Goal: Task Accomplishment & Management: Complete application form

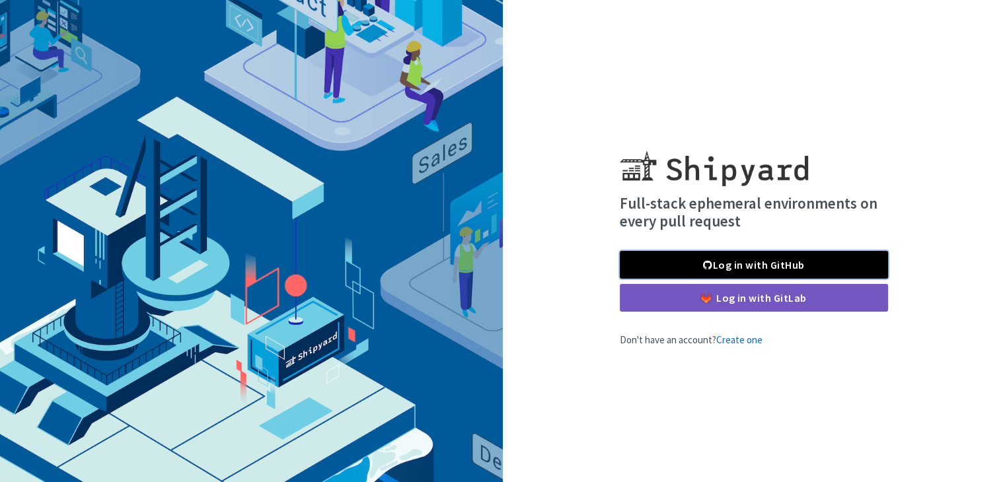
drag, startPoint x: 0, startPoint y: 0, endPoint x: 684, endPoint y: 273, distance: 736.7
click at [684, 273] on link "Log in with GitHub" at bounding box center [754, 265] width 268 height 28
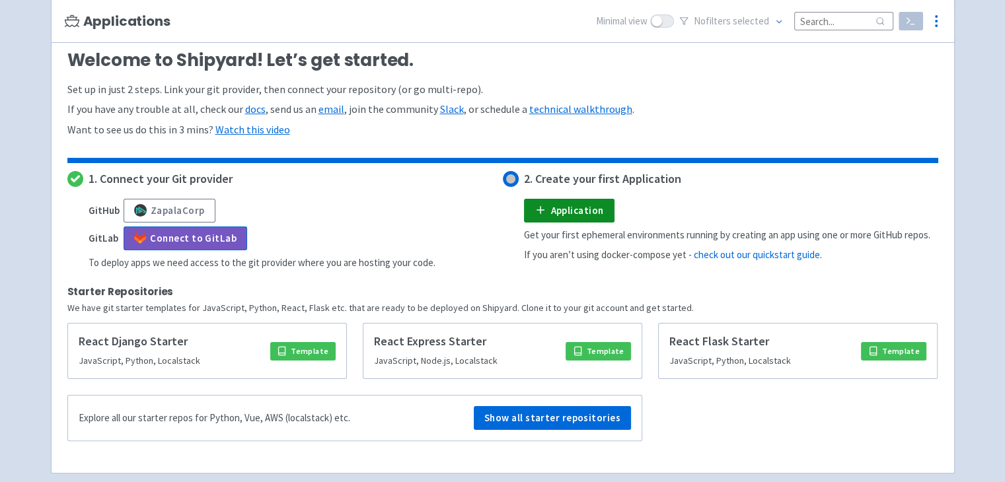
scroll to position [193, 0]
click at [544, 207] on icon at bounding box center [540, 209] width 13 height 13
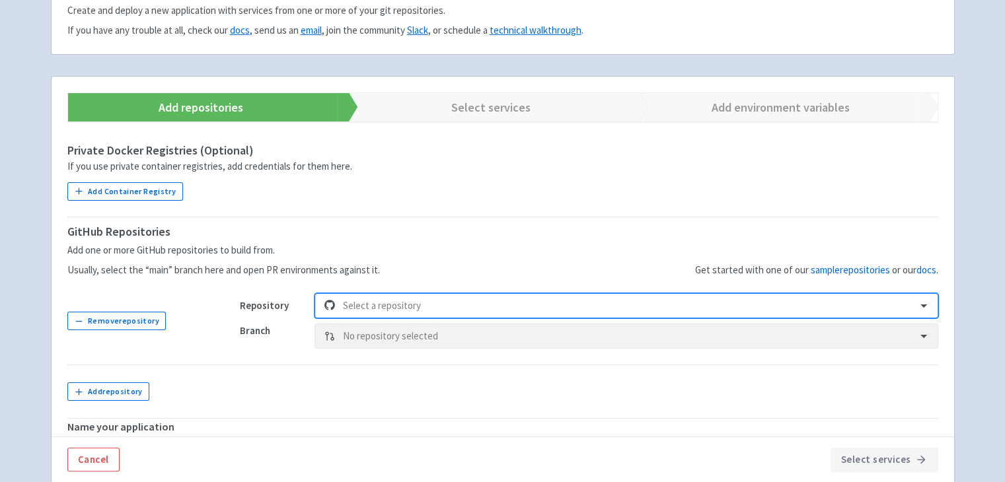
scroll to position [281, 0]
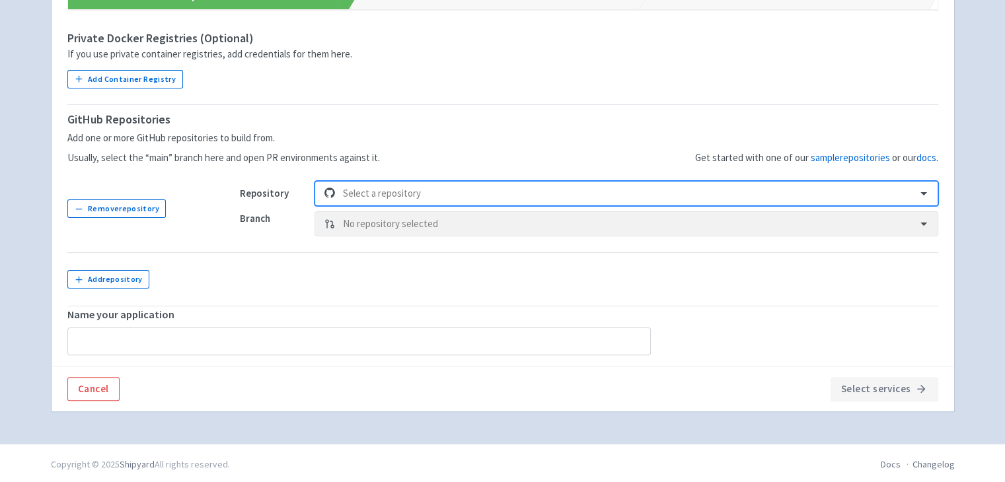
paste input "[URL][DOMAIN_NAME]"
type input "[URL][DOMAIN_NAME]"
drag, startPoint x: 600, startPoint y: 189, endPoint x: 512, endPoint y: 194, distance: 88.6
click at [512, 194] on div at bounding box center [625, 194] width 565 height 18
paste input "[URL][DOMAIN_NAME]"
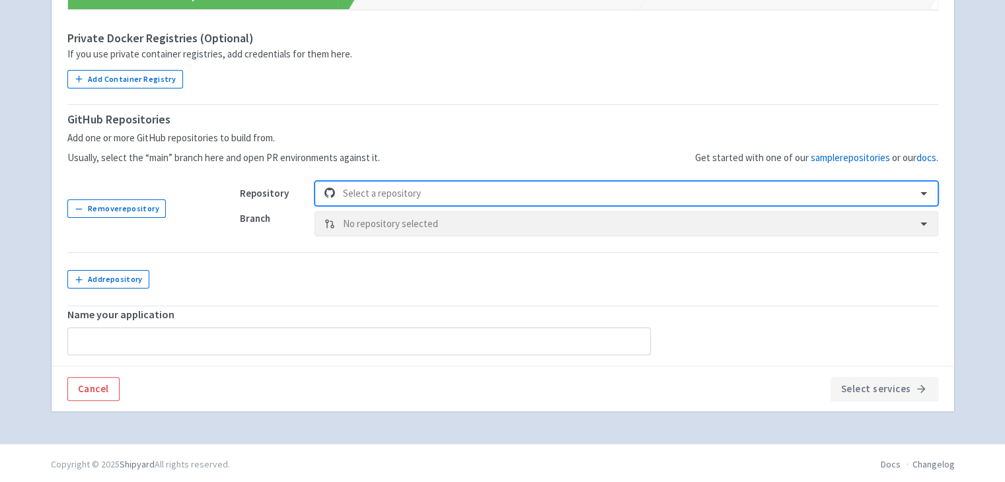
type input "[URL][DOMAIN_NAME]"
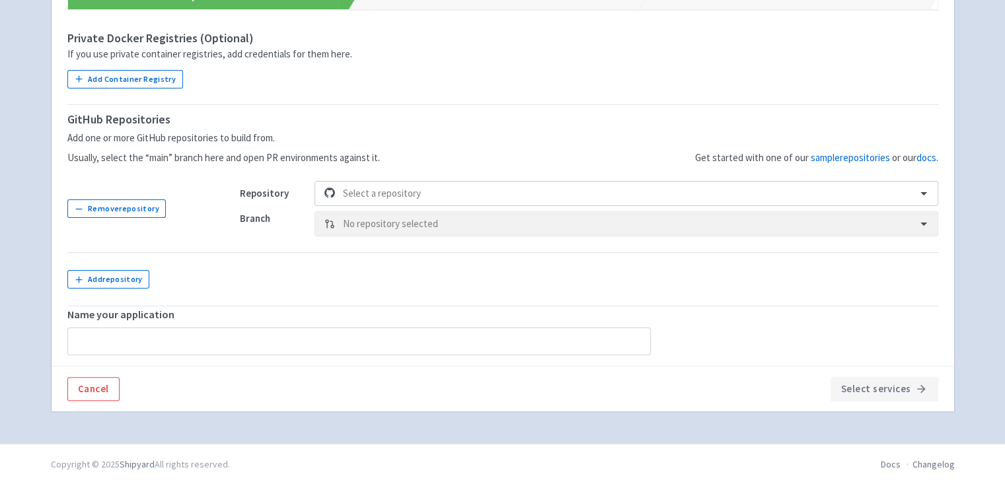
click at [214, 225] on td "Remove repository" at bounding box center [145, 209] width 157 height 88
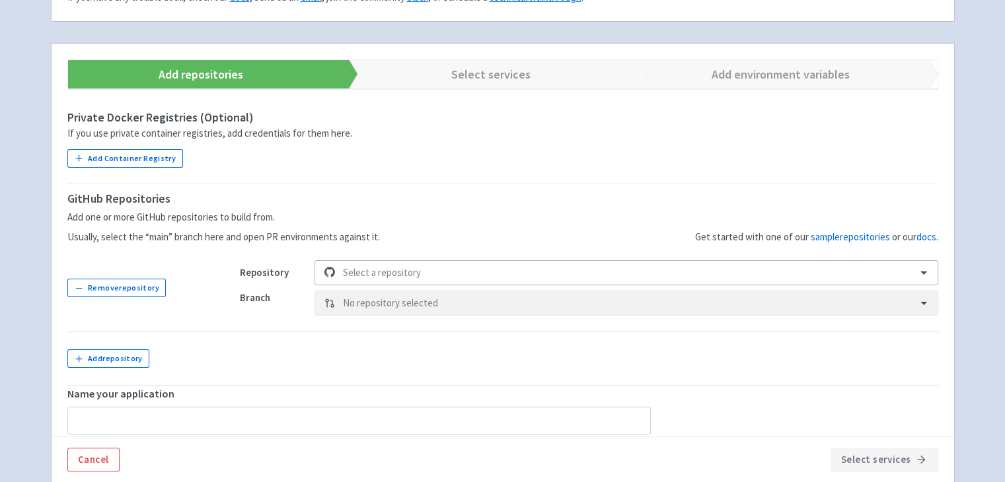
scroll to position [212, 0]
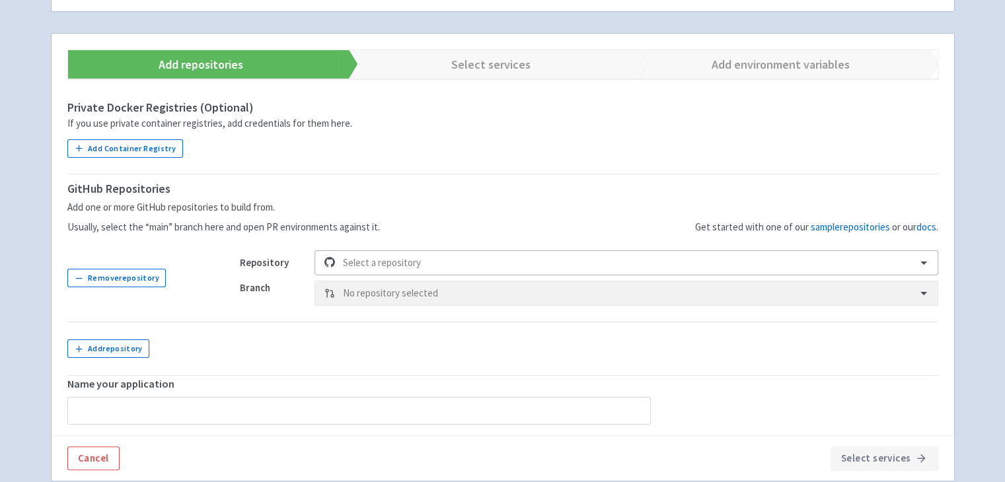
click at [371, 268] on div at bounding box center [625, 263] width 565 height 18
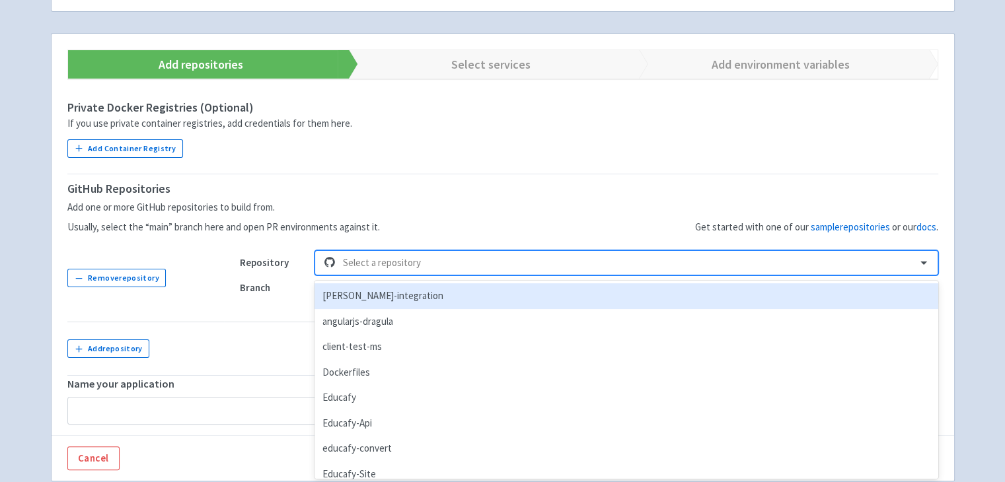
scroll to position [281, 0]
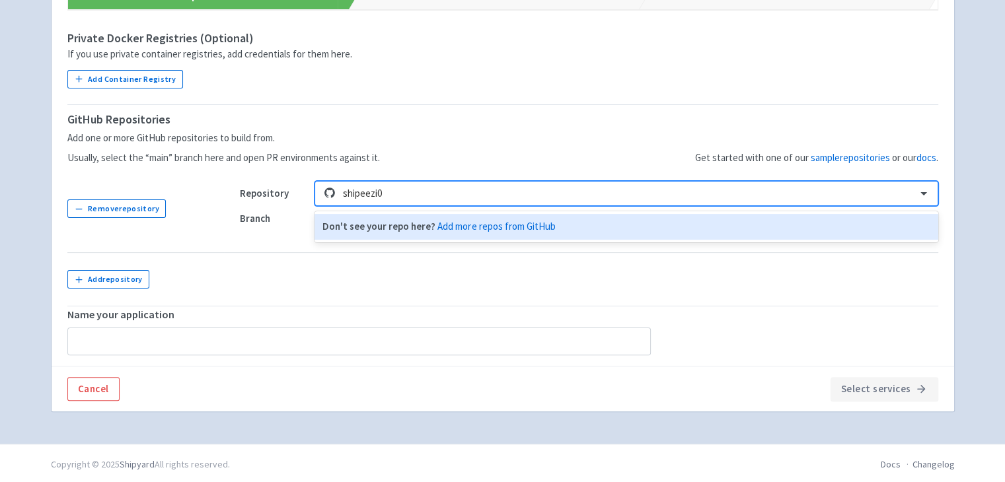
type input "shipeezi"
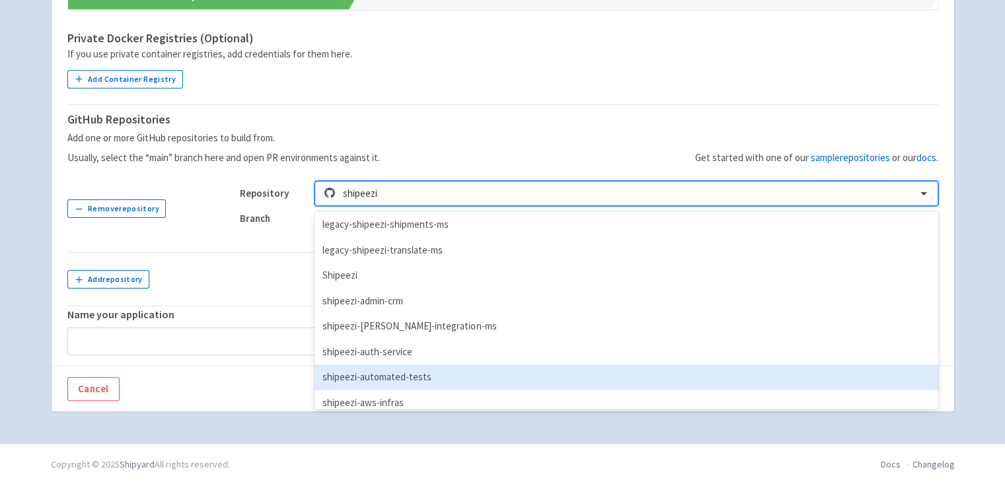
scroll to position [359, 0]
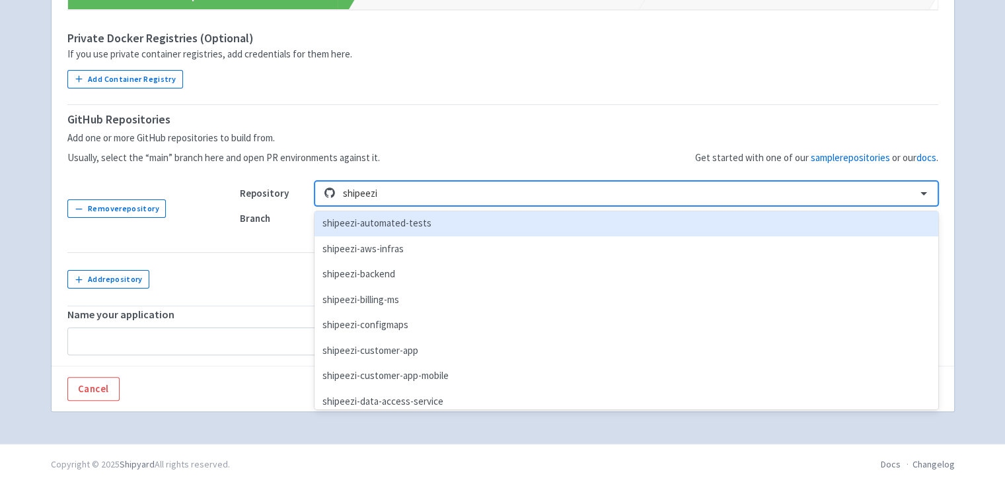
click at [415, 225] on div "shipeezi-automated-tests" at bounding box center [625, 224] width 623 height 26
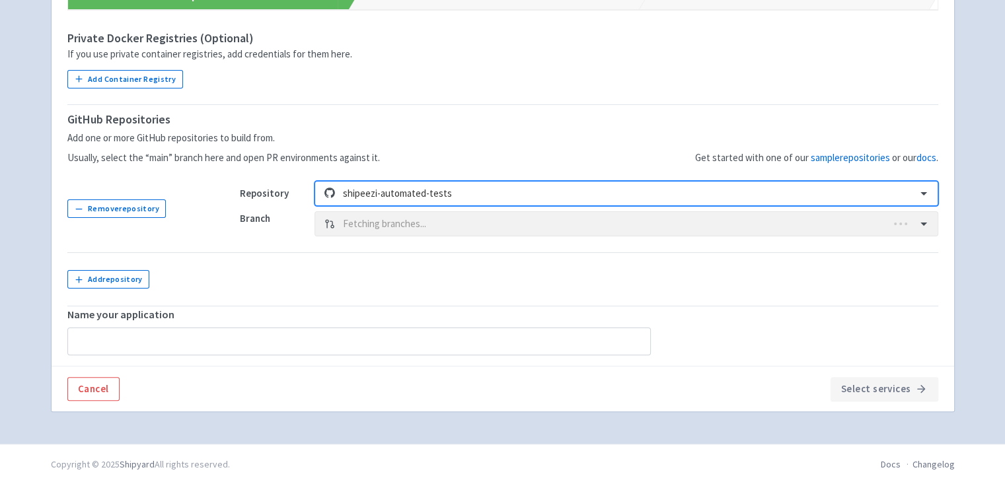
type input "shipeezi-automated-tests"
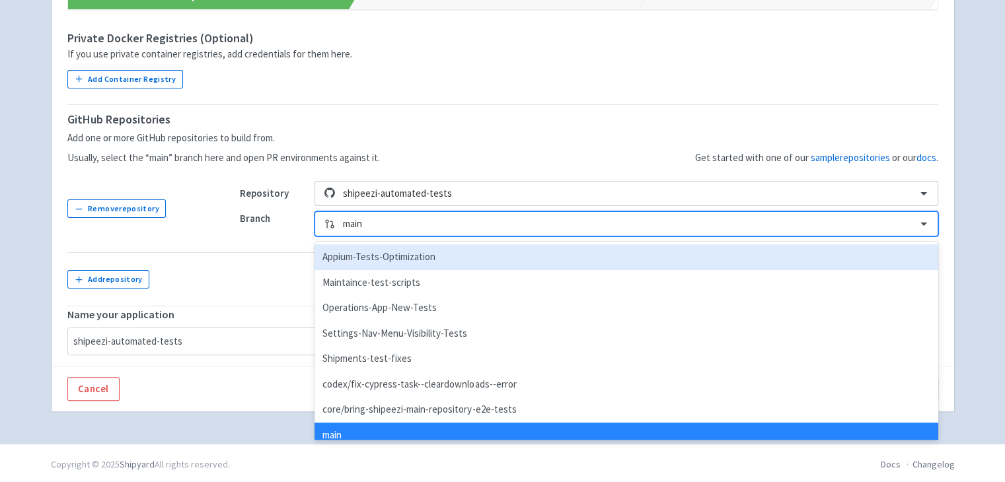
click at [818, 223] on div at bounding box center [625, 224] width 565 height 18
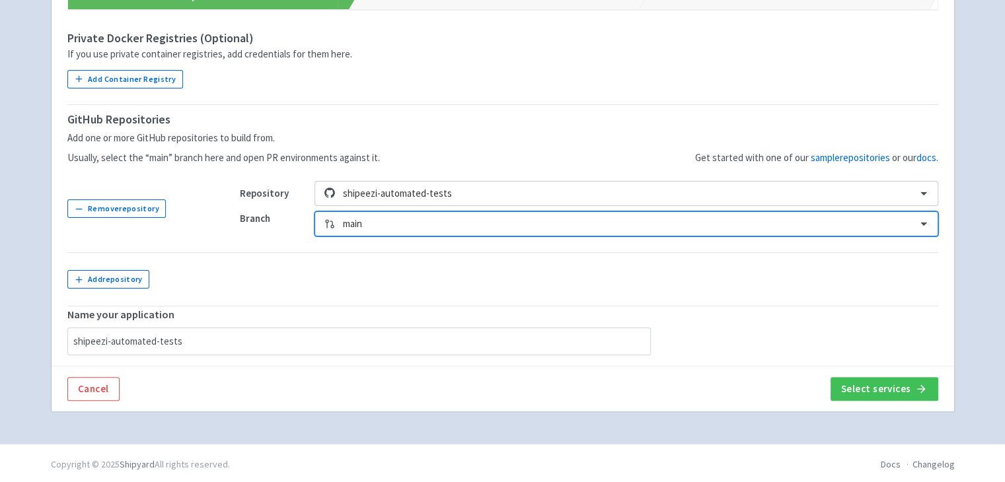
click at [818, 223] on div at bounding box center [625, 224] width 565 height 18
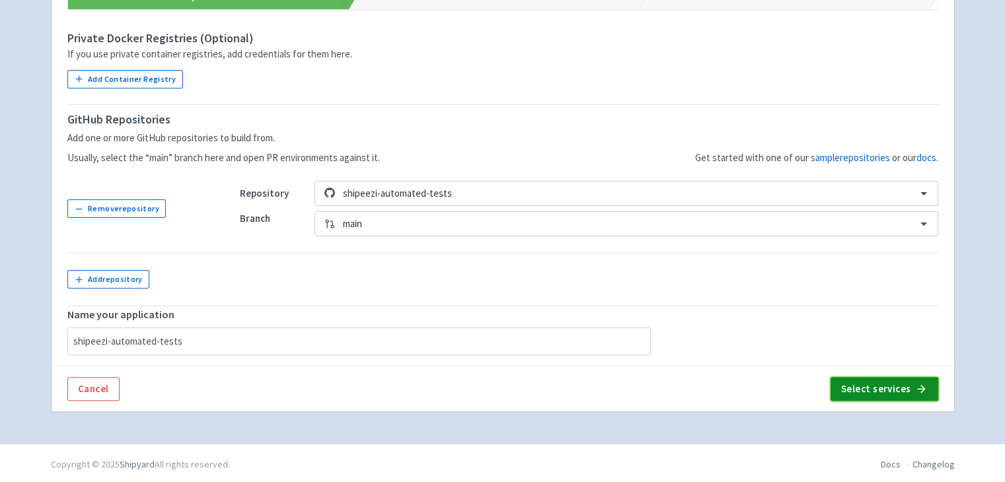
click at [871, 381] on button "Select services" at bounding box center [884, 389] width 108 height 24
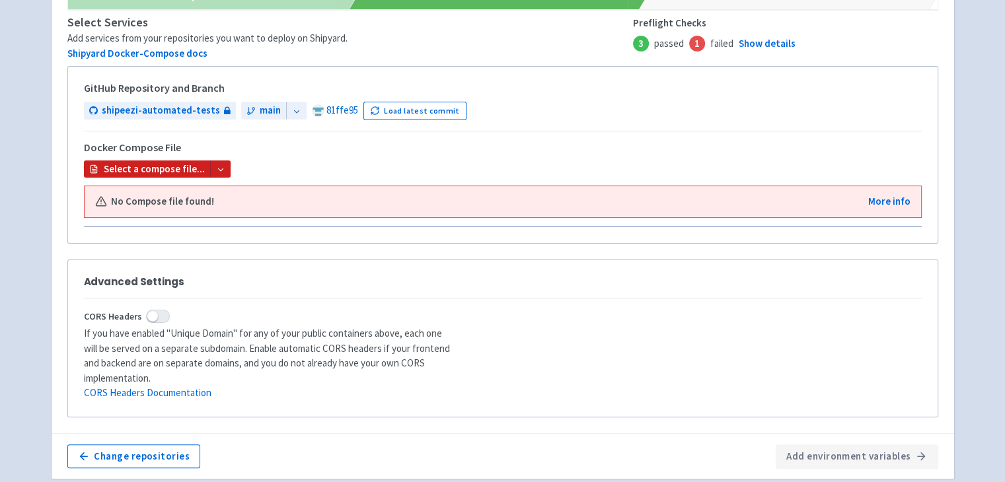
click at [205, 170] on div "Select a compose file..." at bounding box center [147, 169] width 126 height 15
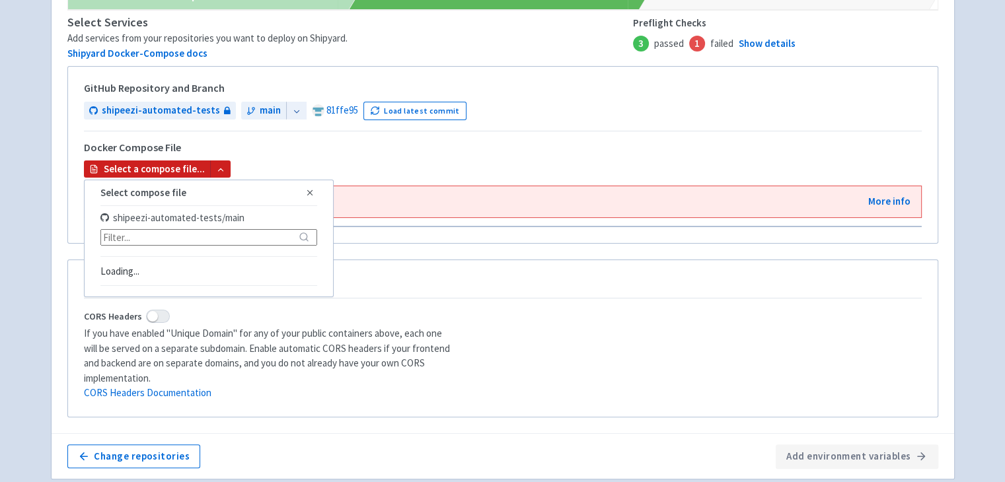
click at [253, 161] on span "Select a compose file... Select compose file Close shipeezi-automated-tests / m…" at bounding box center [503, 170] width 838 height 18
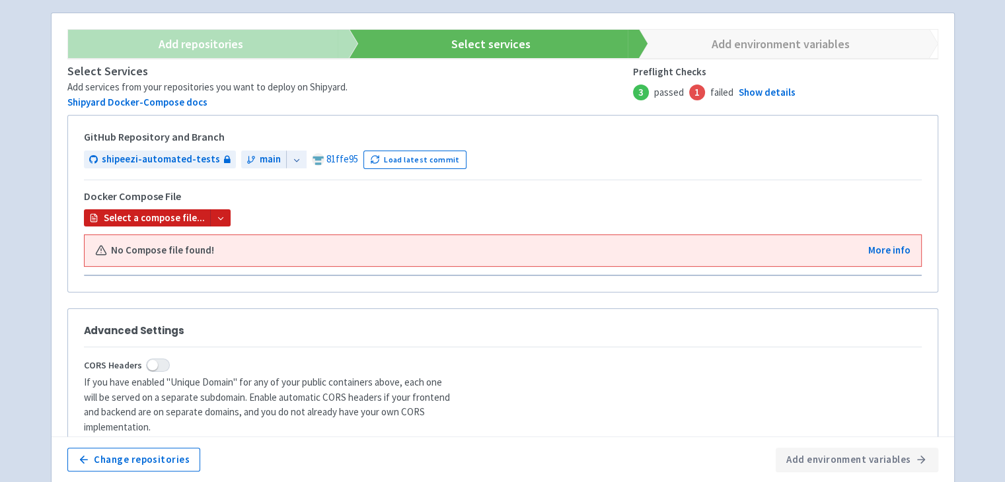
scroll to position [232, 0]
click at [162, 100] on link "Shipyard Docker-Compose docs" at bounding box center [137, 102] width 140 height 13
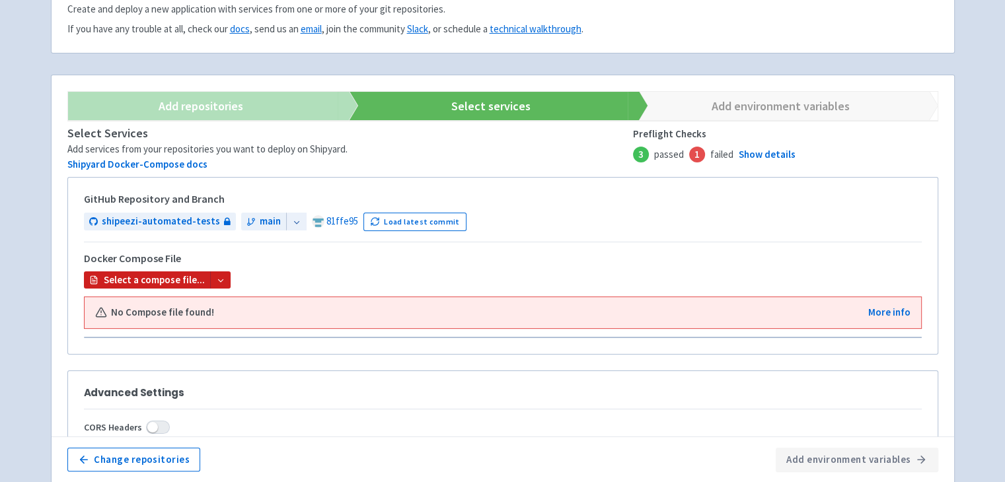
scroll to position [171, 0]
